Goal: Task Accomplishment & Management: Use online tool/utility

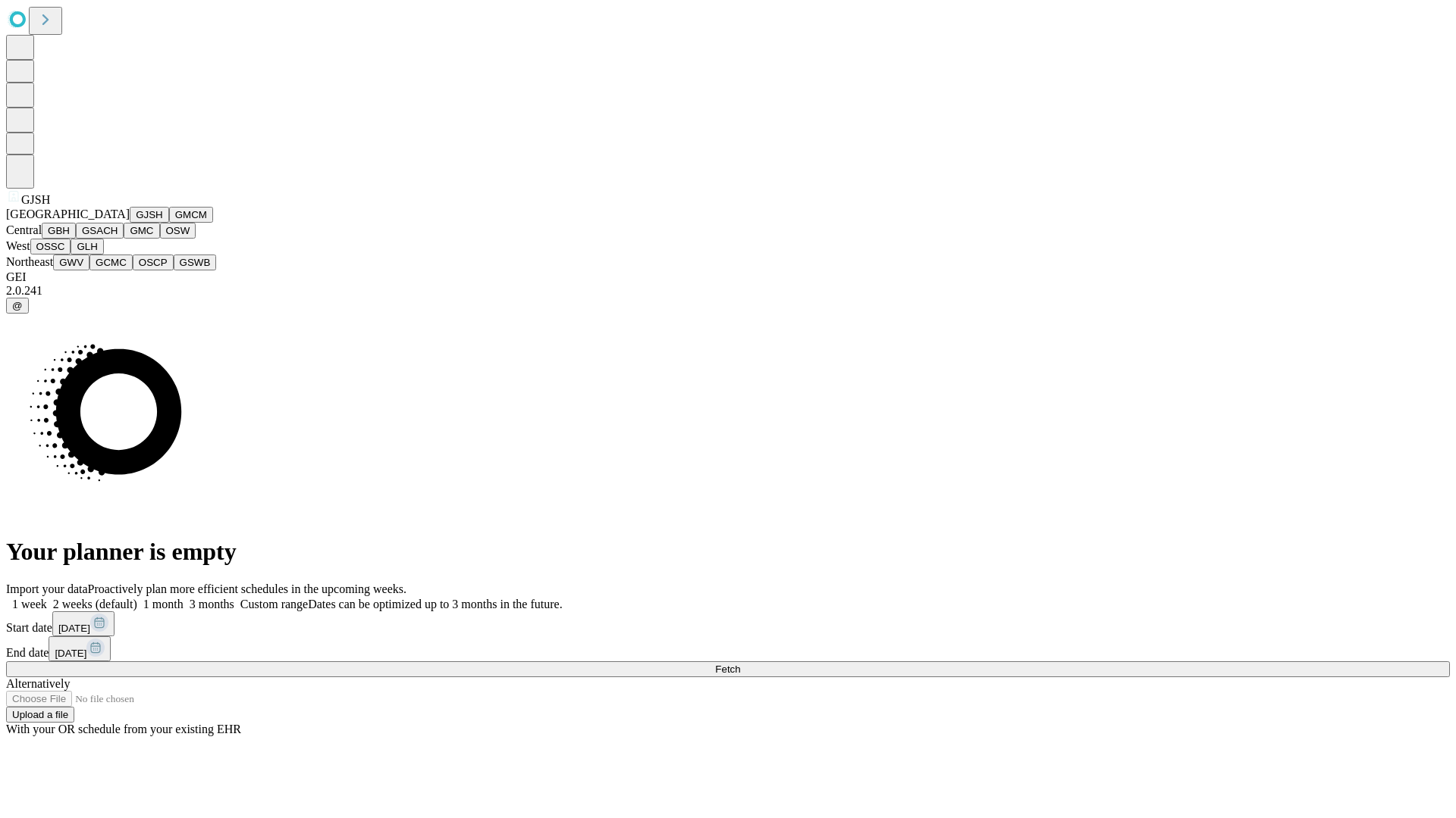
click at [130, 223] on button "GJSH" at bounding box center [150, 215] width 40 height 16
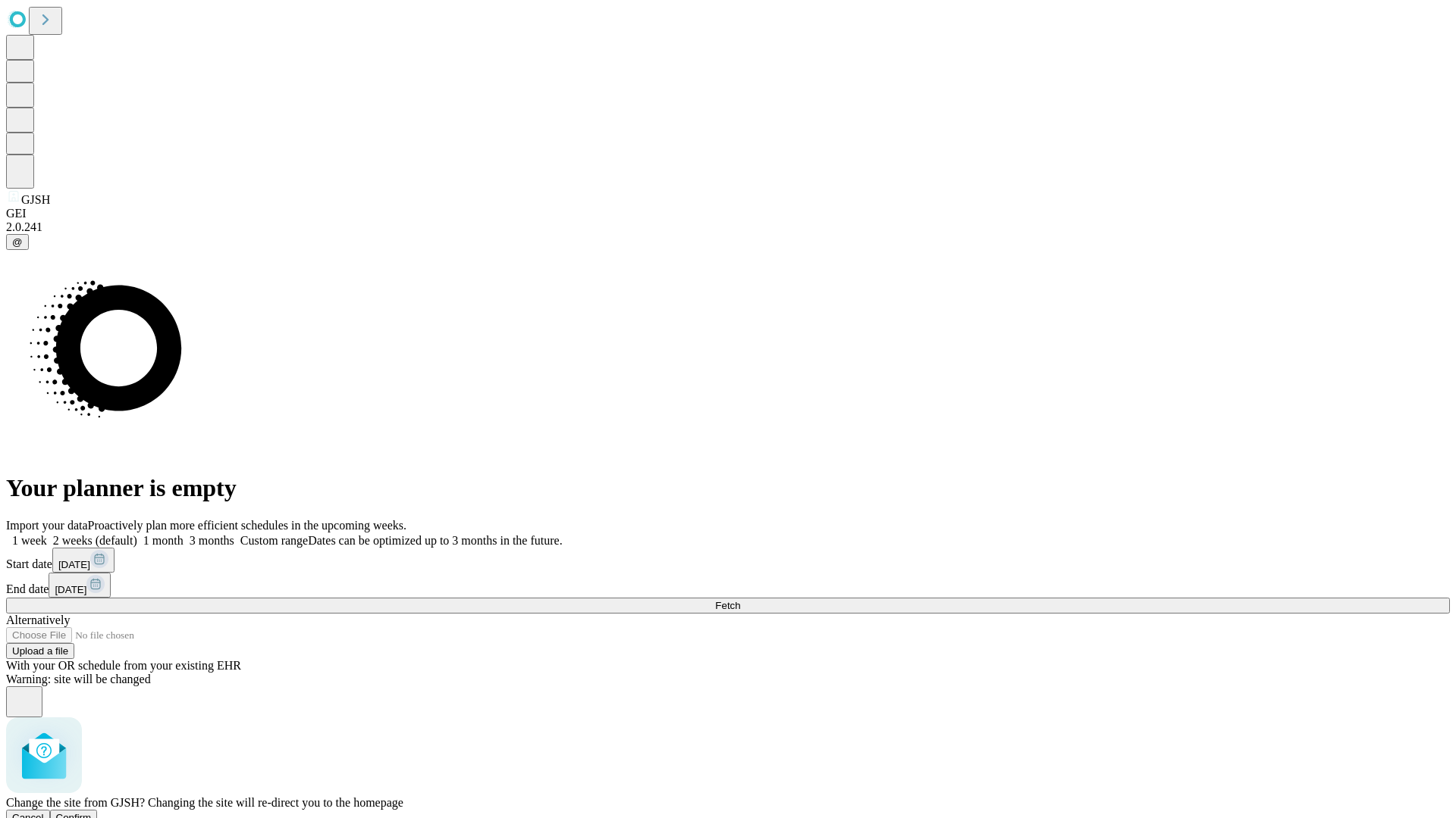
click at [91, 812] on span "Confirm" at bounding box center [74, 818] width 36 height 11
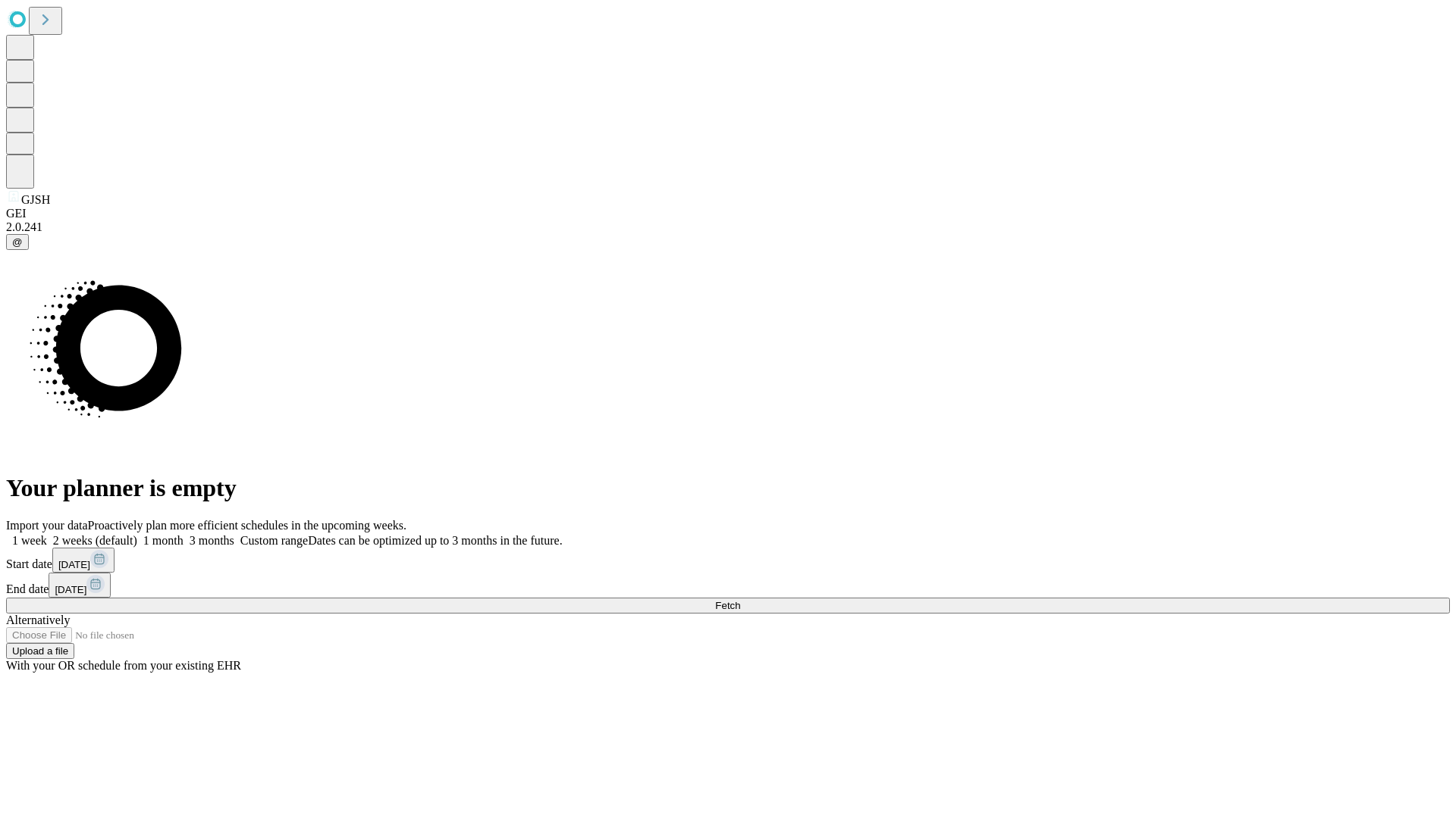
click at [138, 535] on label "2 weeks (default)" at bounding box center [92, 541] width 90 height 13
click at [740, 601] on span "Fetch" at bounding box center [727, 606] width 25 height 11
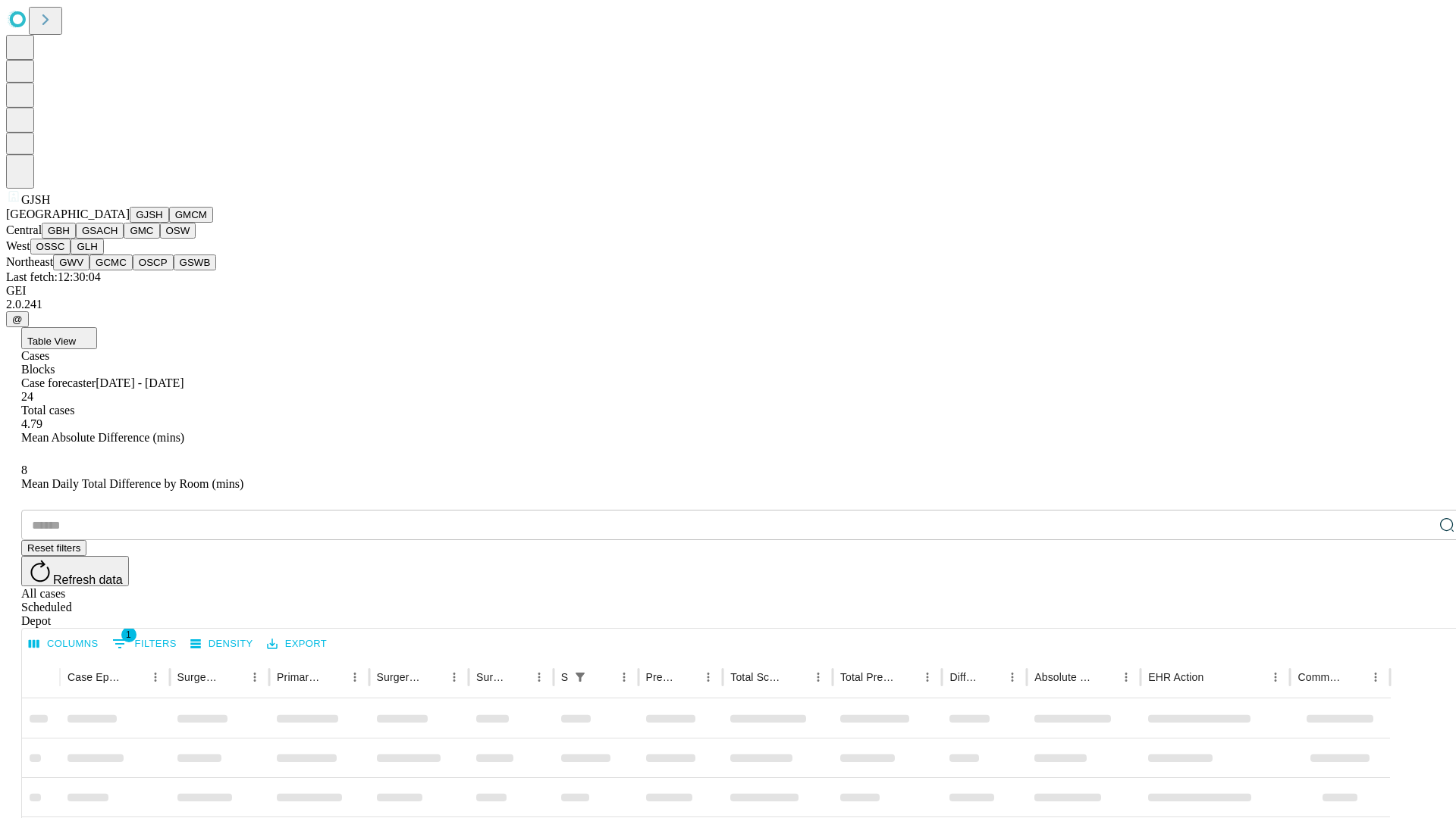
click at [170, 223] on button "GMCM" at bounding box center [191, 215] width 44 height 16
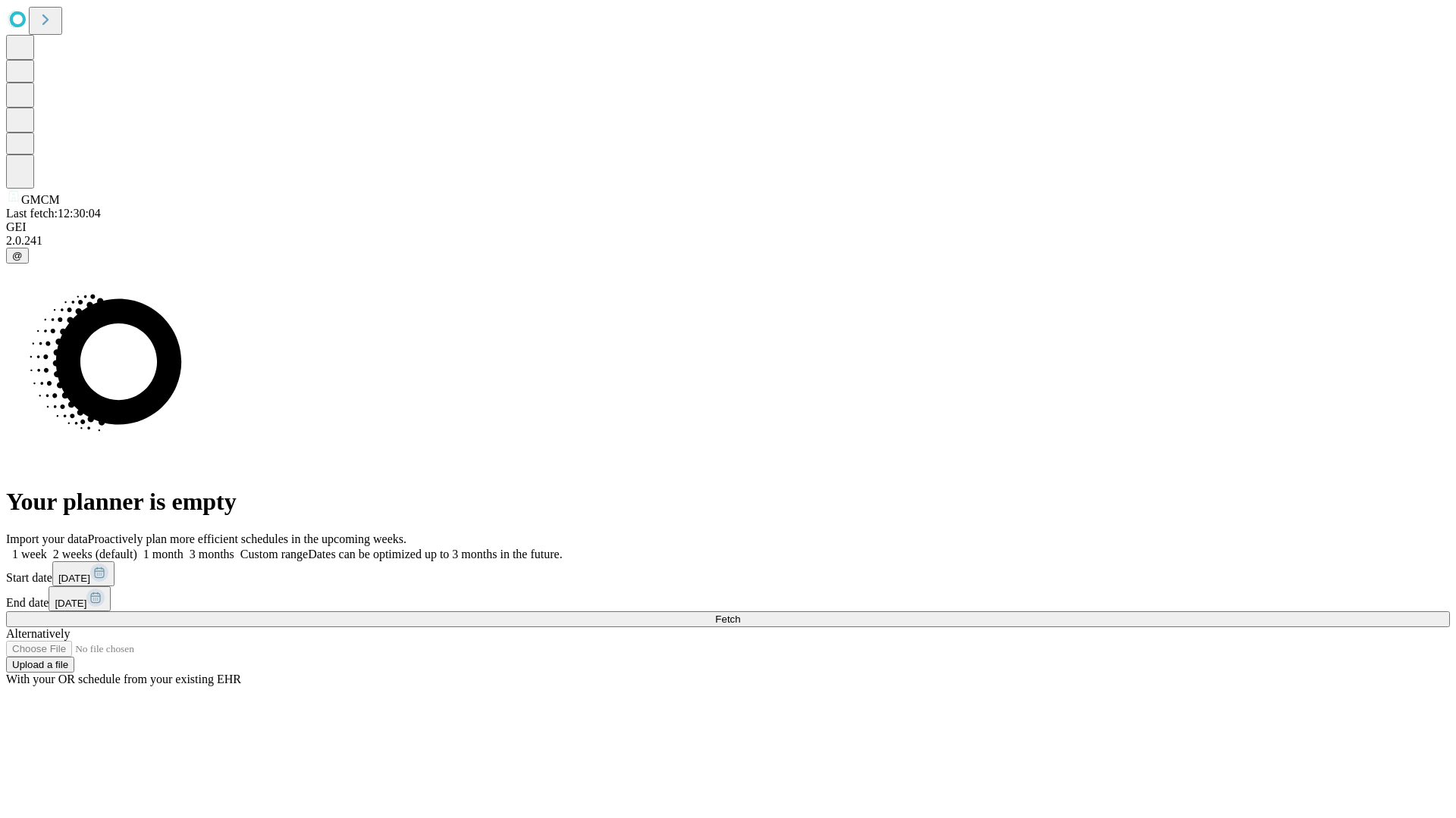
click at [138, 548] on label "2 weeks (default)" at bounding box center [92, 554] width 90 height 13
click at [740, 614] on span "Fetch" at bounding box center [727, 619] width 25 height 11
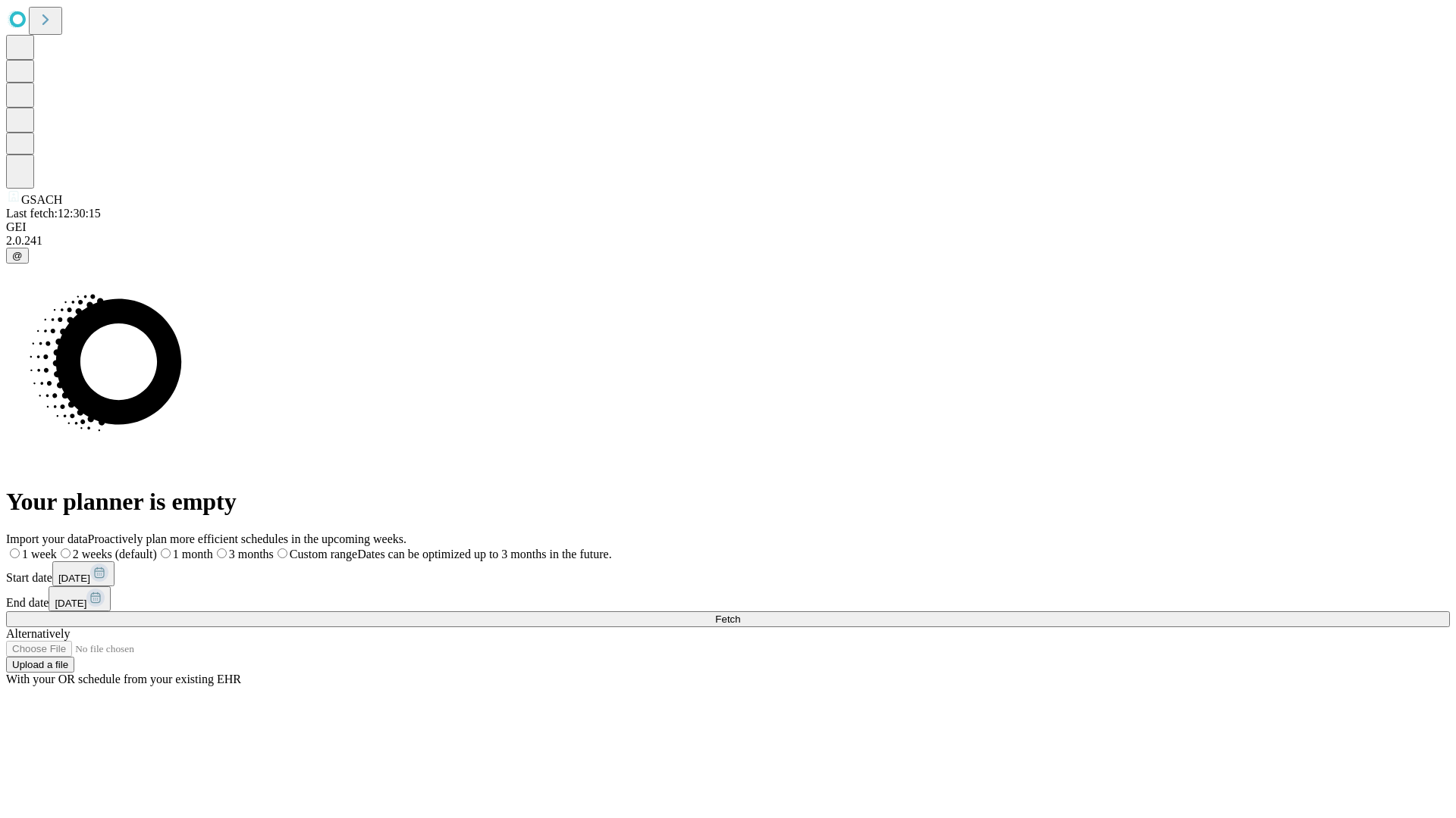
click at [157, 548] on label "2 weeks (default)" at bounding box center [106, 554] width 100 height 13
click at [740, 614] on span "Fetch" at bounding box center [727, 619] width 25 height 11
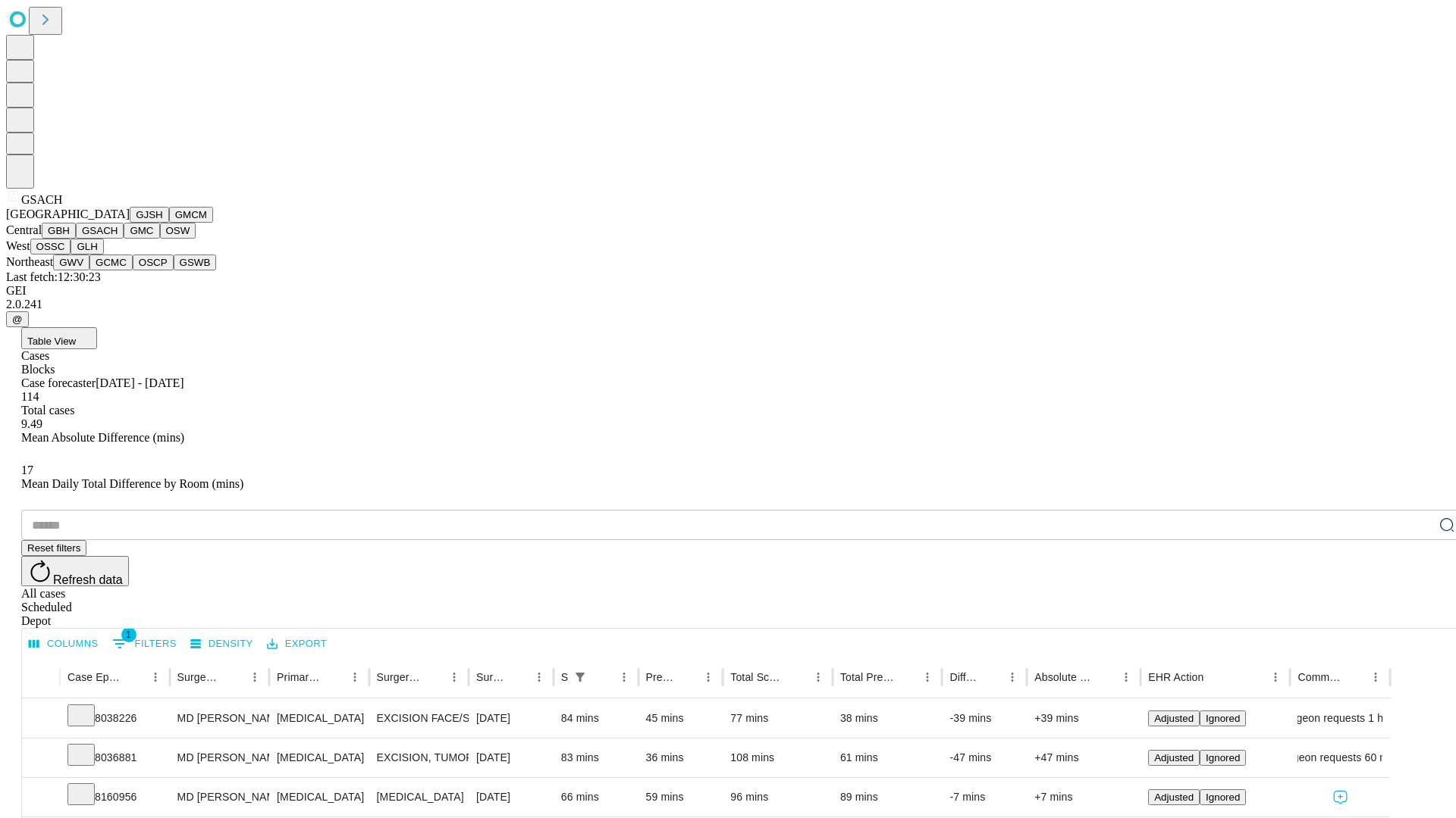
click at [123, 239] on button "GMC" at bounding box center [141, 231] width 36 height 16
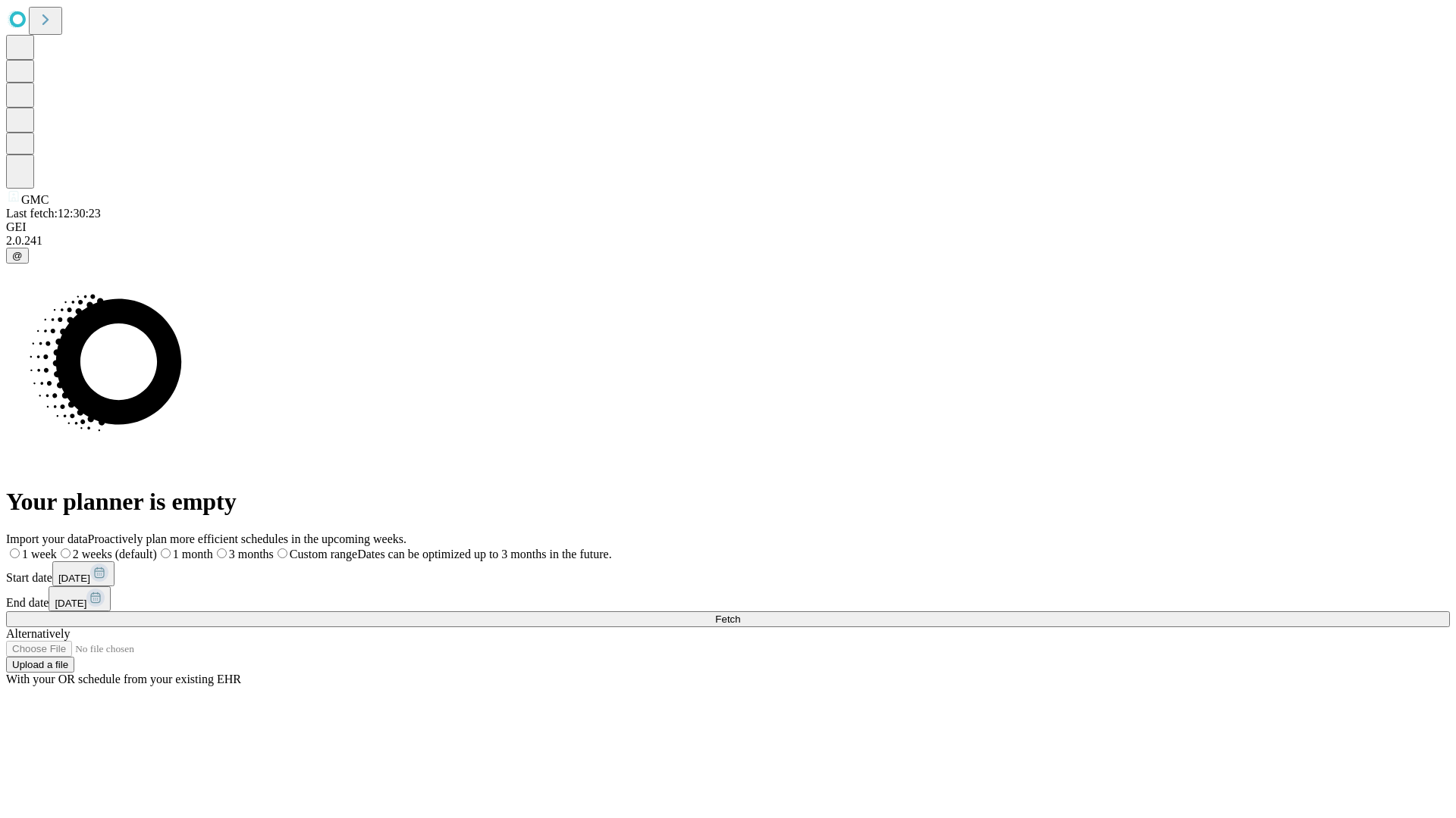
click at [157, 548] on label "2 weeks (default)" at bounding box center [106, 554] width 100 height 13
click at [740, 614] on span "Fetch" at bounding box center [727, 619] width 25 height 11
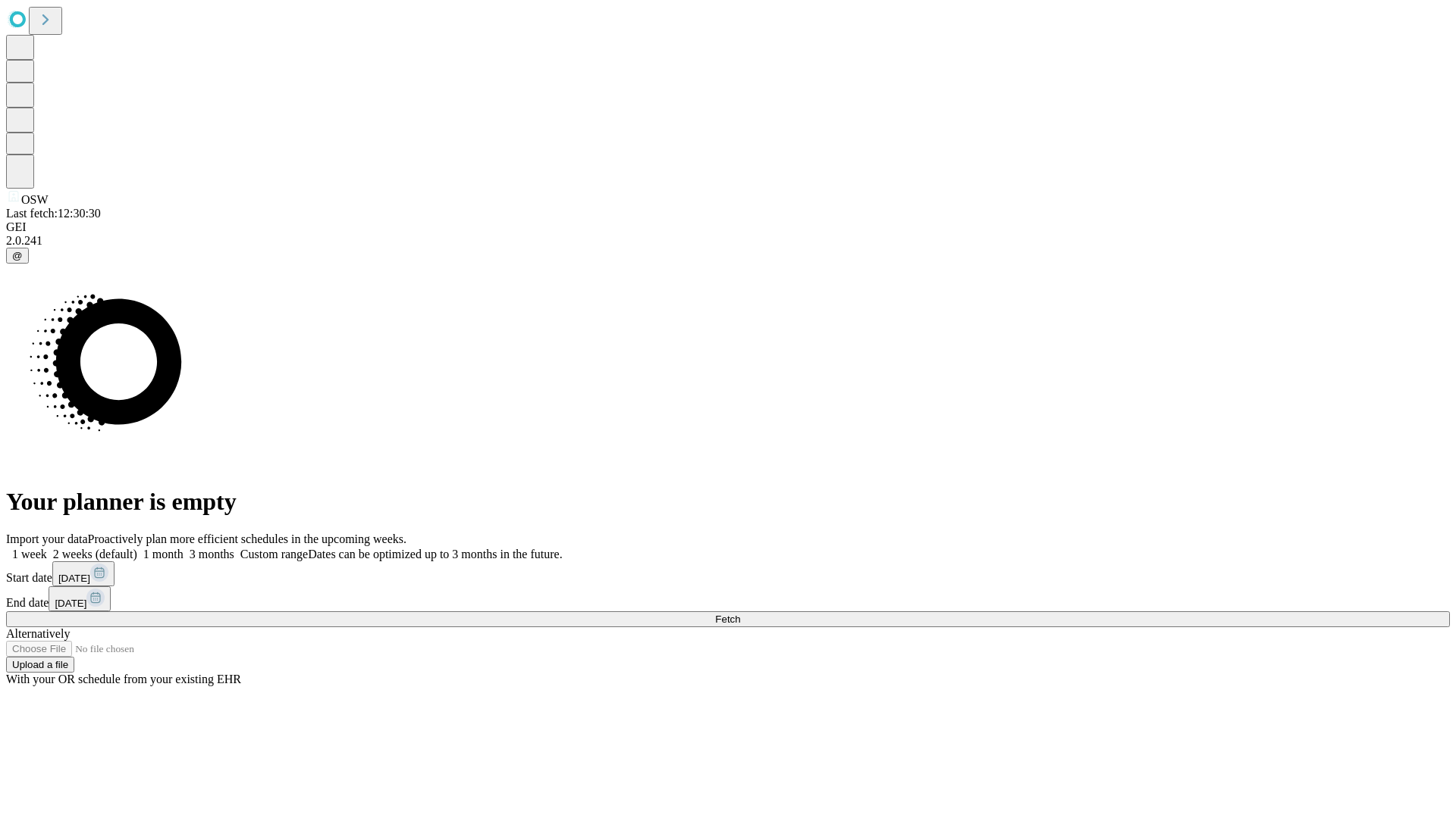
click at [138, 548] on label "2 weeks (default)" at bounding box center [92, 554] width 90 height 13
click at [740, 614] on span "Fetch" at bounding box center [727, 619] width 25 height 11
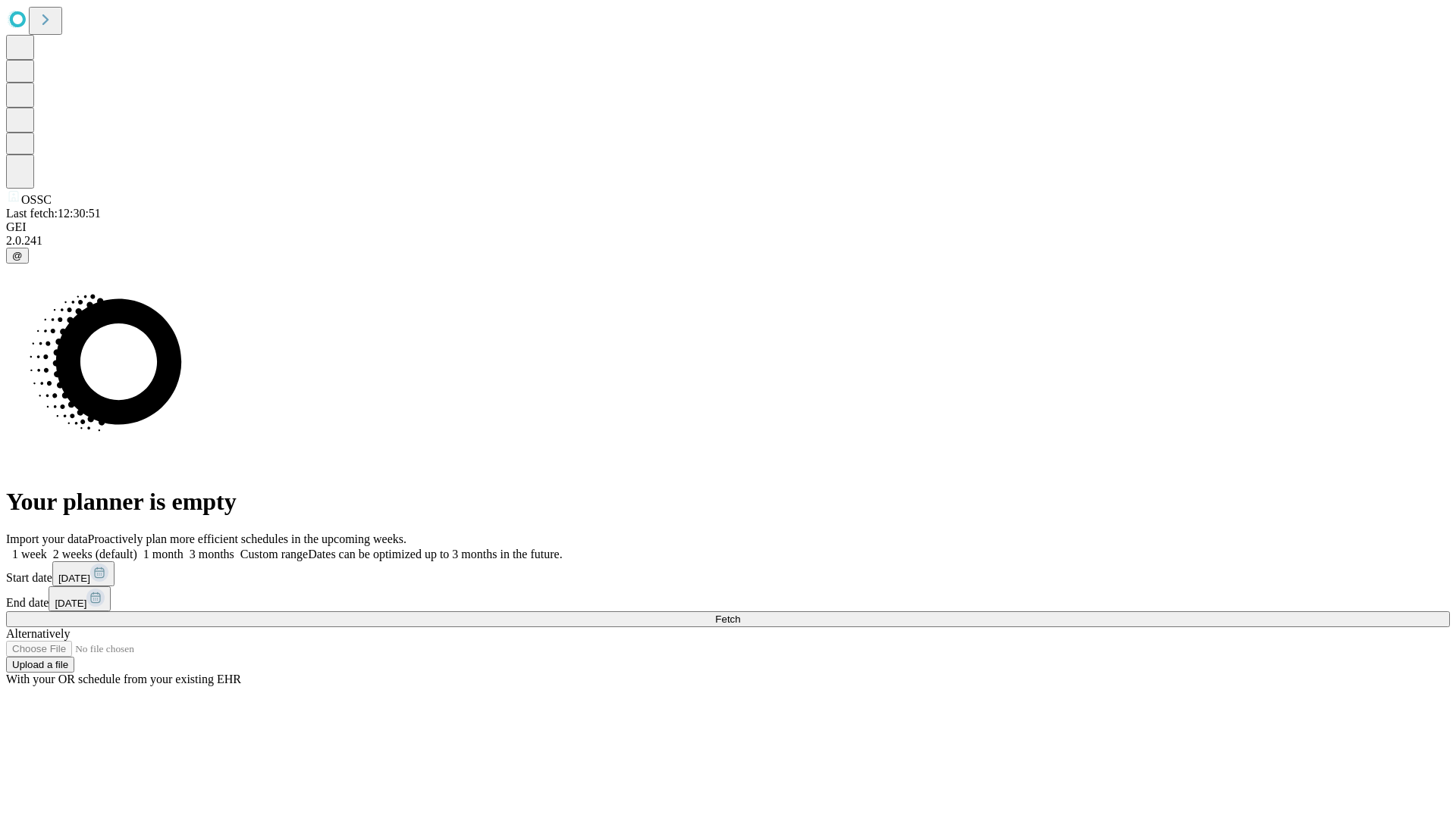
click at [138, 548] on label "2 weeks (default)" at bounding box center [92, 554] width 90 height 13
click at [740, 614] on span "Fetch" at bounding box center [727, 619] width 25 height 11
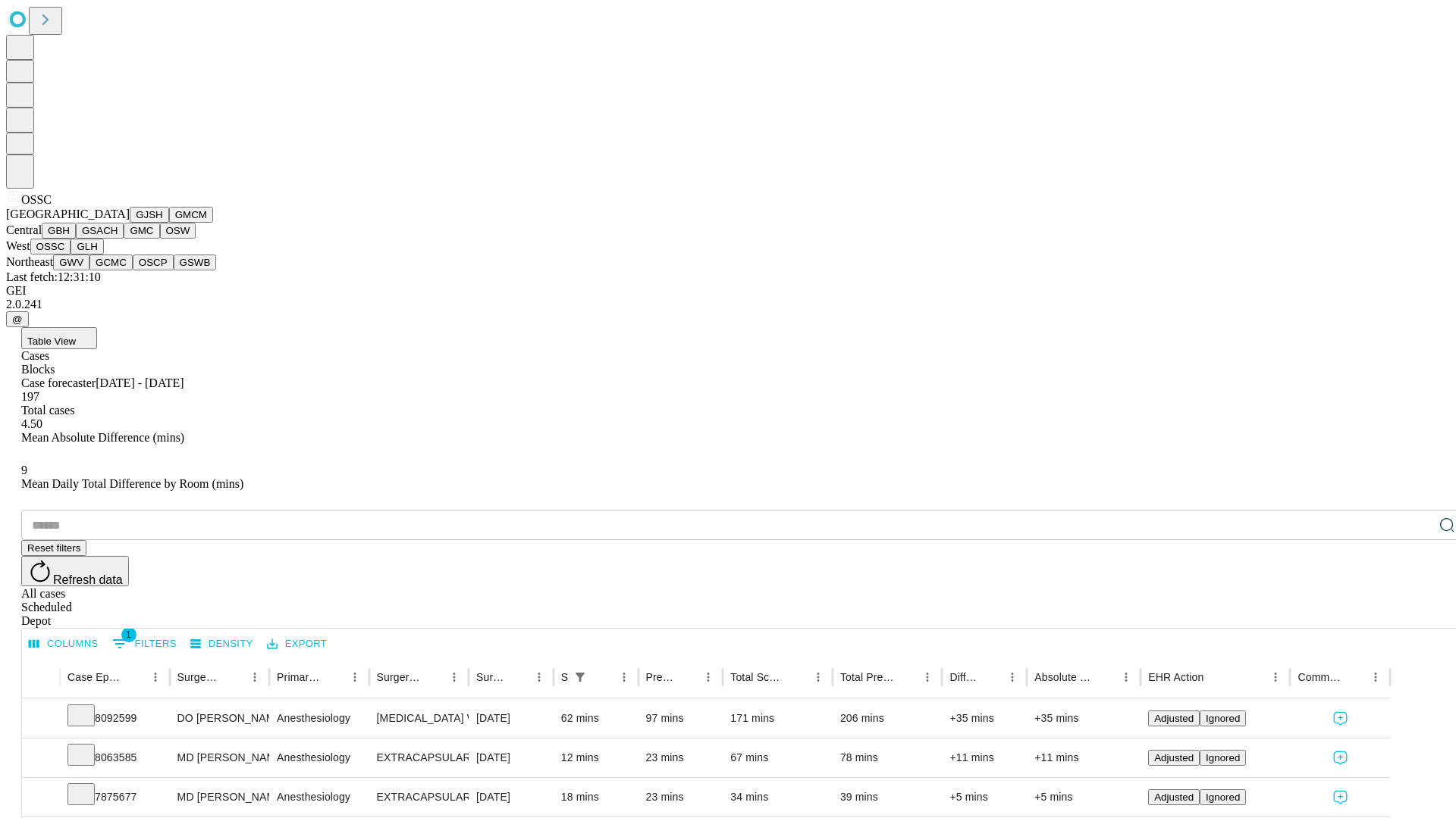
click at [103, 254] on button "GLH" at bounding box center [87, 247] width 33 height 16
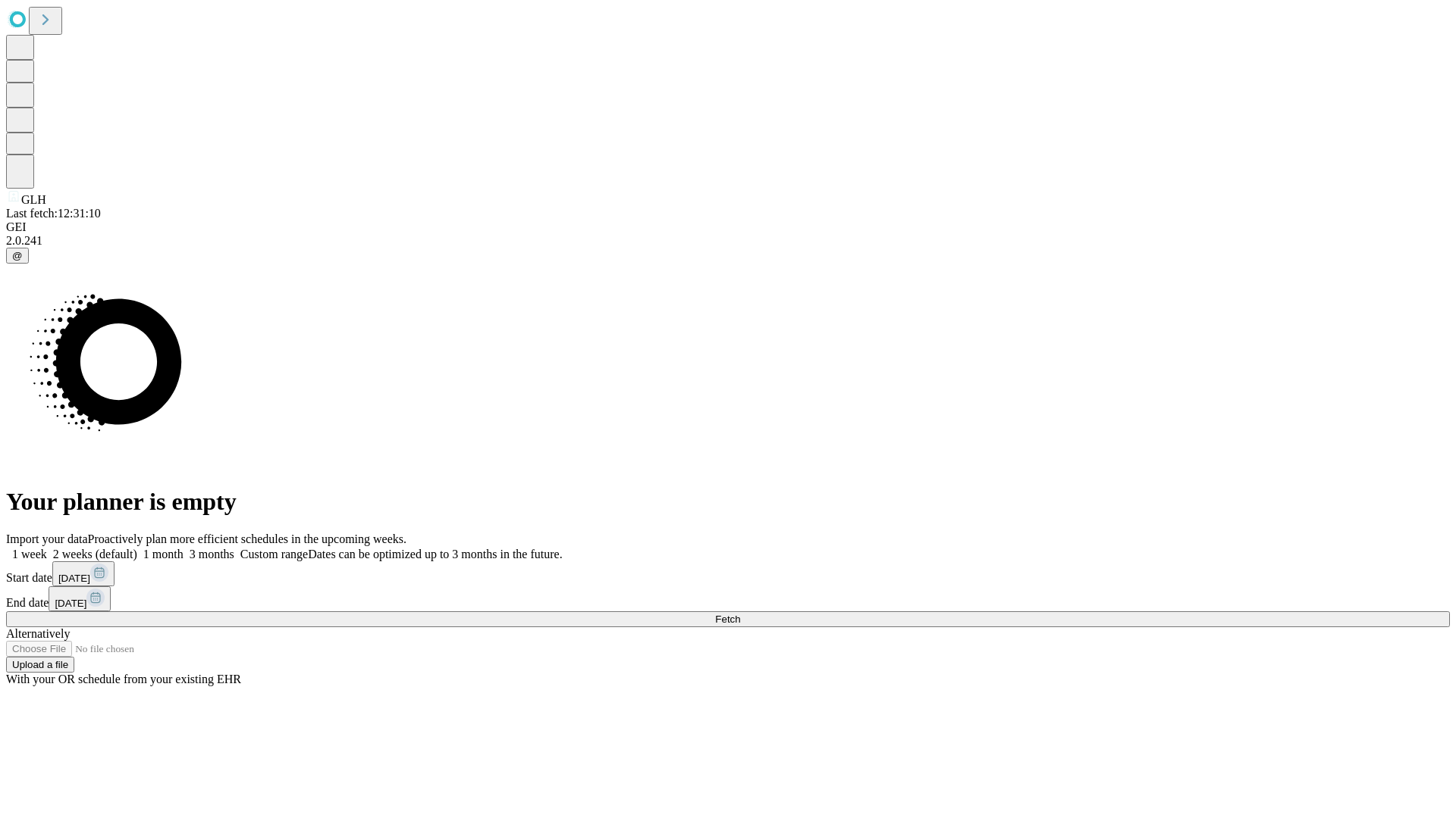
click at [138, 548] on label "2 weeks (default)" at bounding box center [92, 554] width 90 height 13
click at [740, 614] on span "Fetch" at bounding box center [727, 619] width 25 height 11
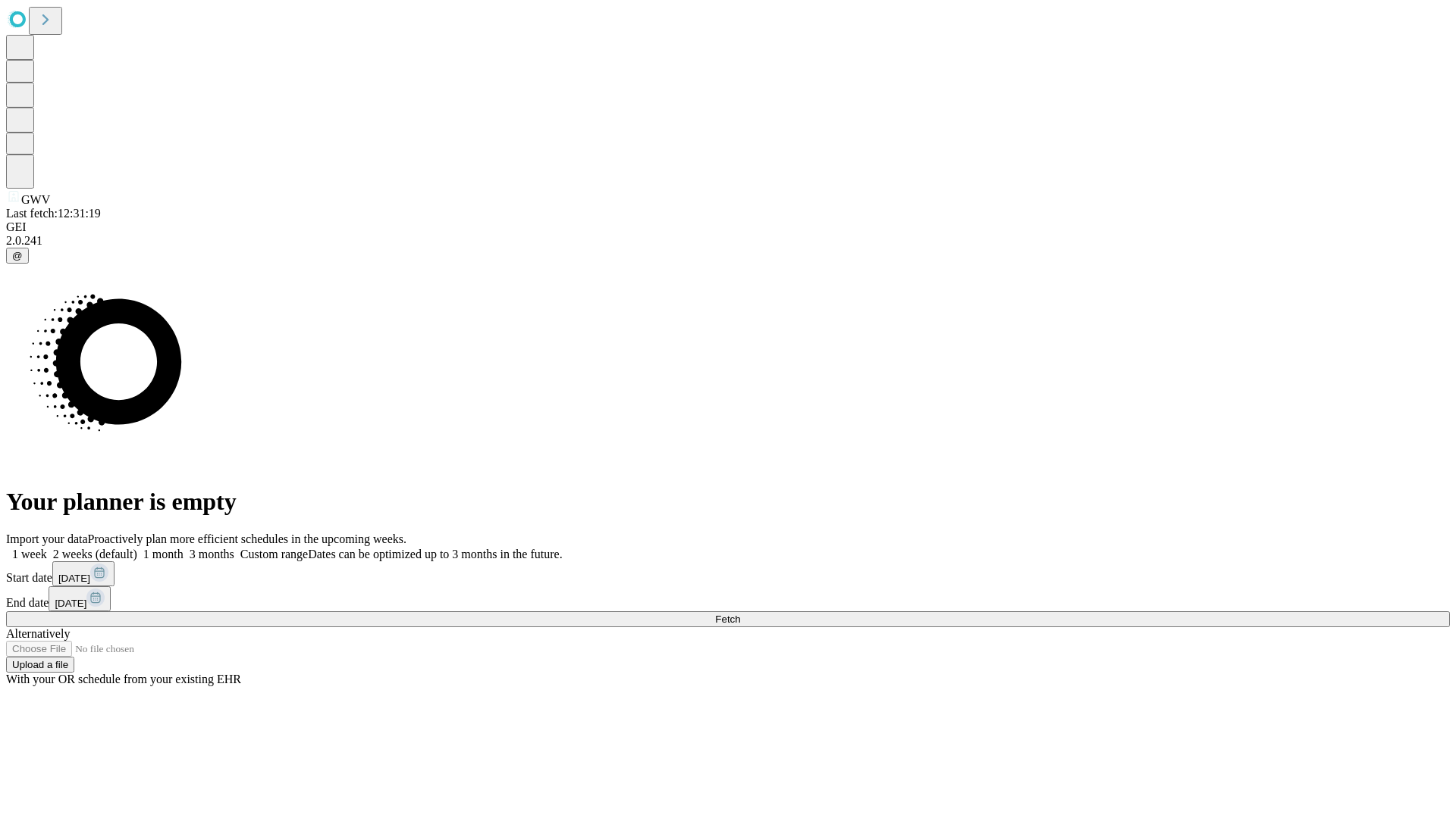
click at [138, 548] on label "2 weeks (default)" at bounding box center [92, 554] width 90 height 13
click at [740, 614] on span "Fetch" at bounding box center [727, 619] width 25 height 11
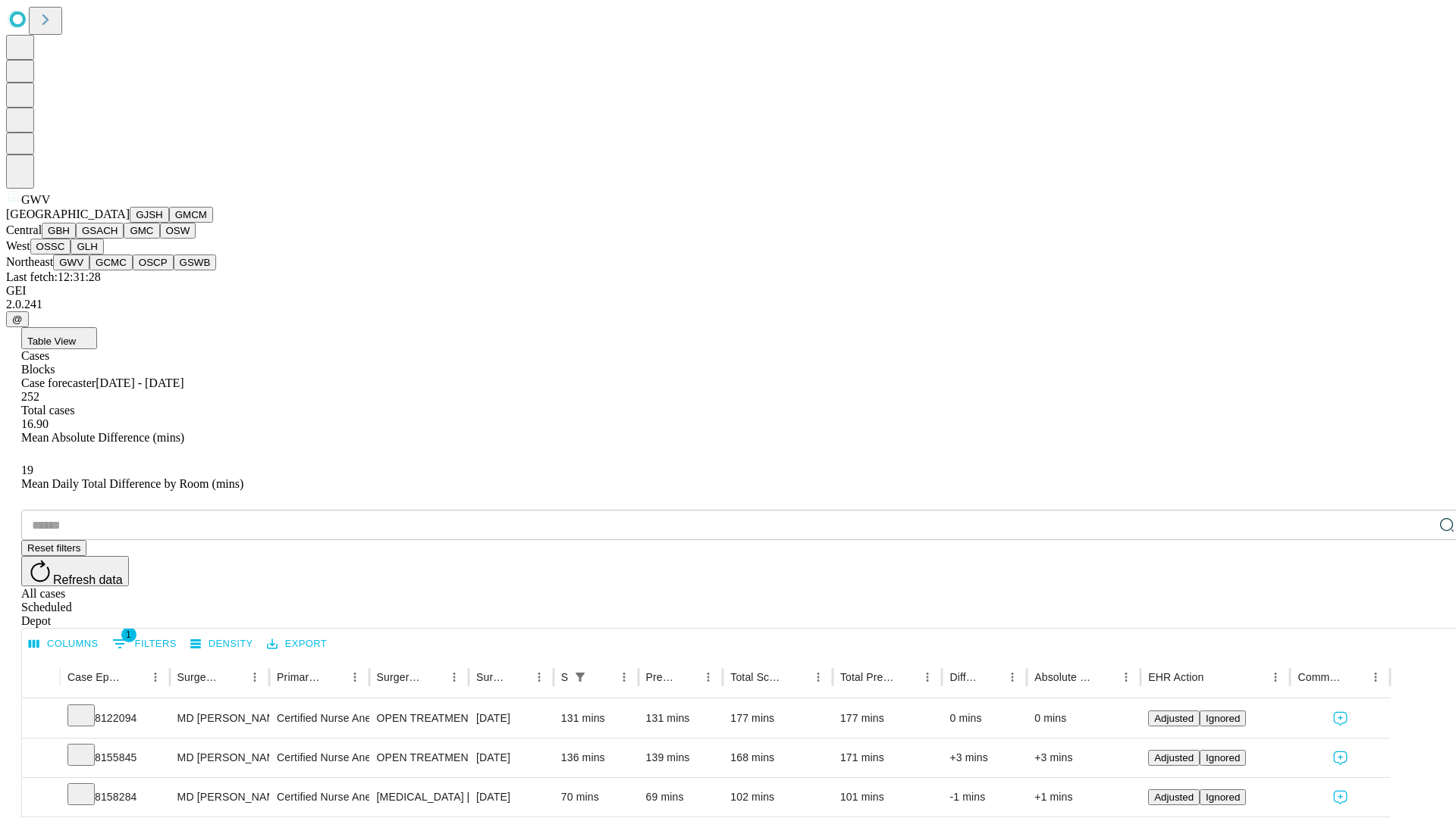
click at [118, 270] on button "GCMC" at bounding box center [111, 262] width 43 height 16
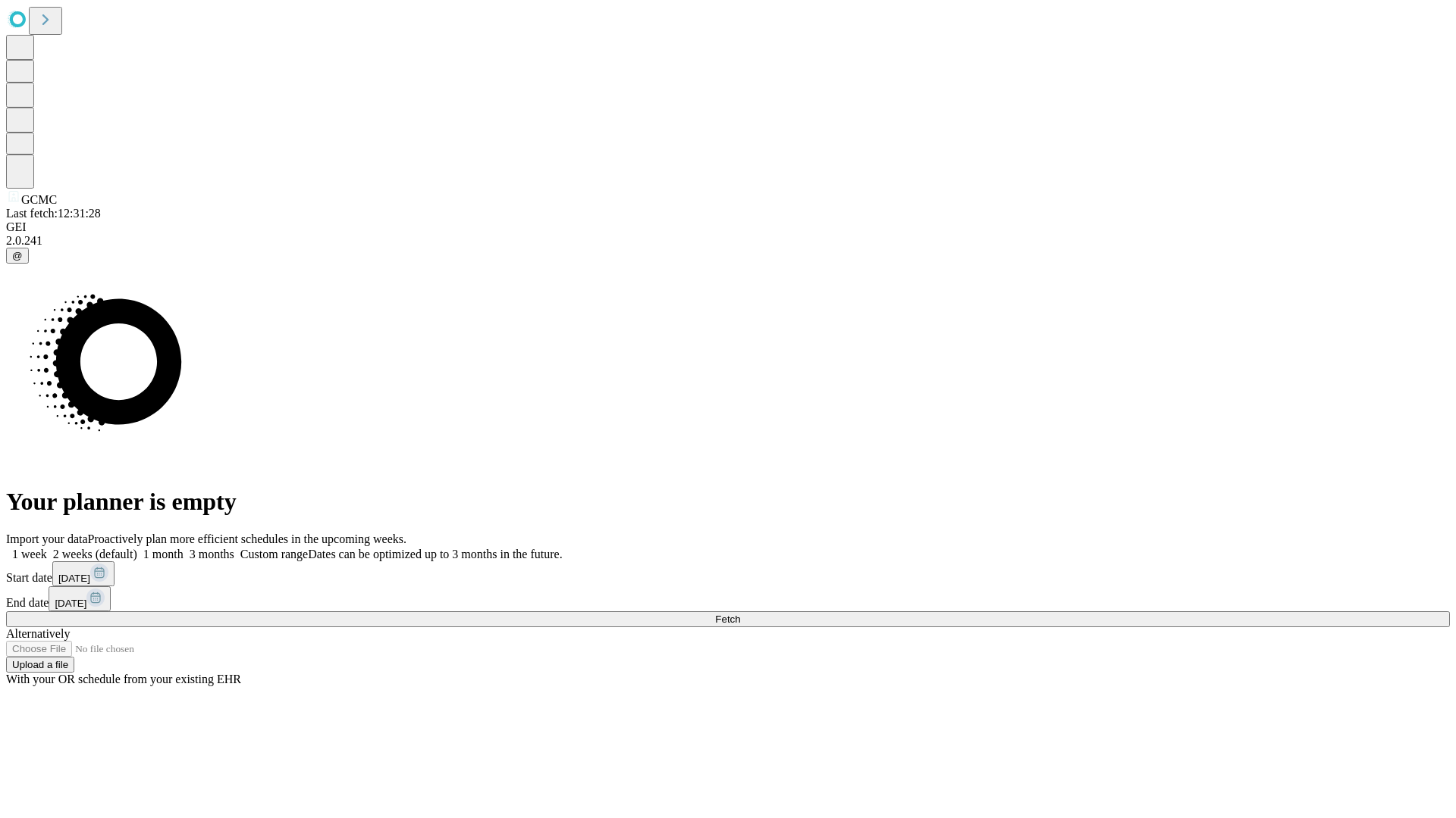
click at [138, 548] on label "2 weeks (default)" at bounding box center [92, 554] width 90 height 13
click at [740, 614] on span "Fetch" at bounding box center [727, 619] width 25 height 11
